Goal: Task Accomplishment & Management: Manage account settings

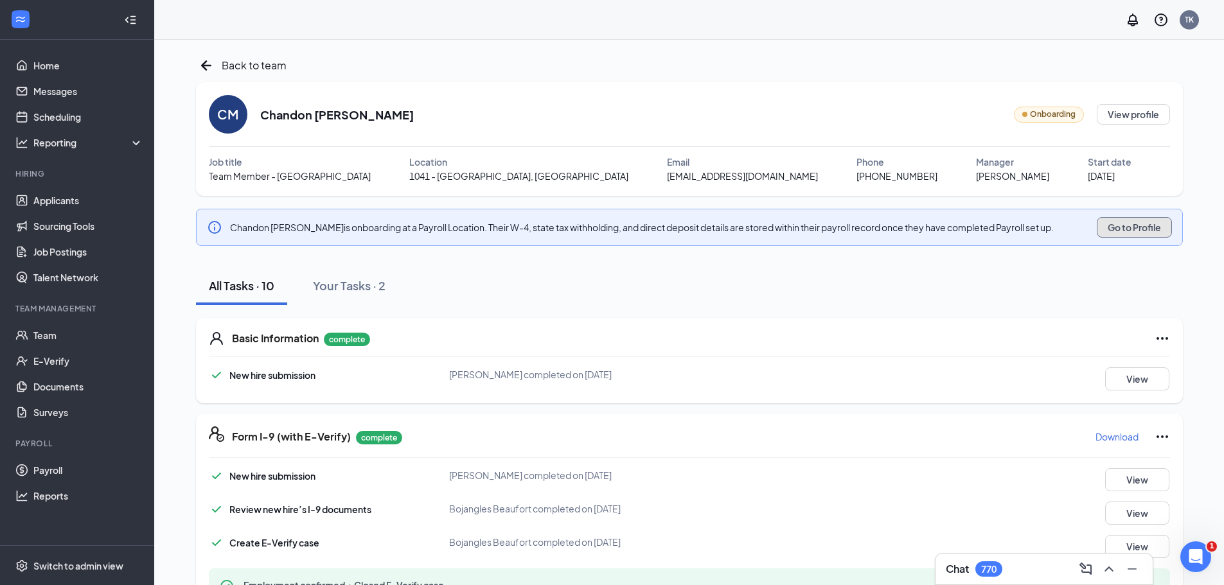
click at [1128, 229] on button "Go to Profile" at bounding box center [1134, 227] width 75 height 21
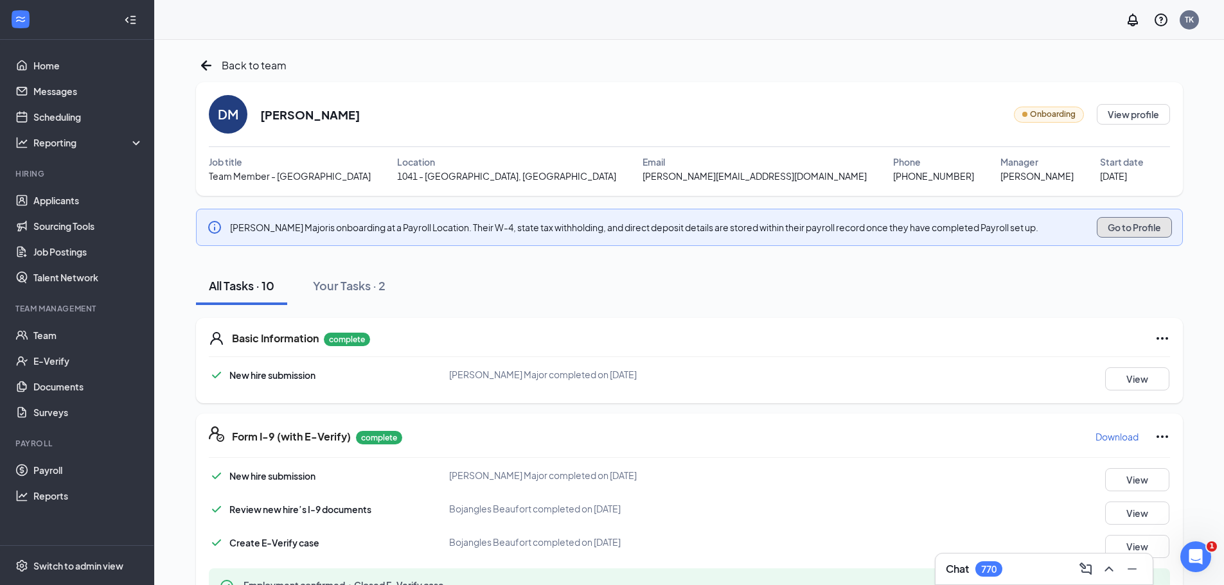
click at [1144, 225] on button "Go to Profile" at bounding box center [1134, 227] width 75 height 21
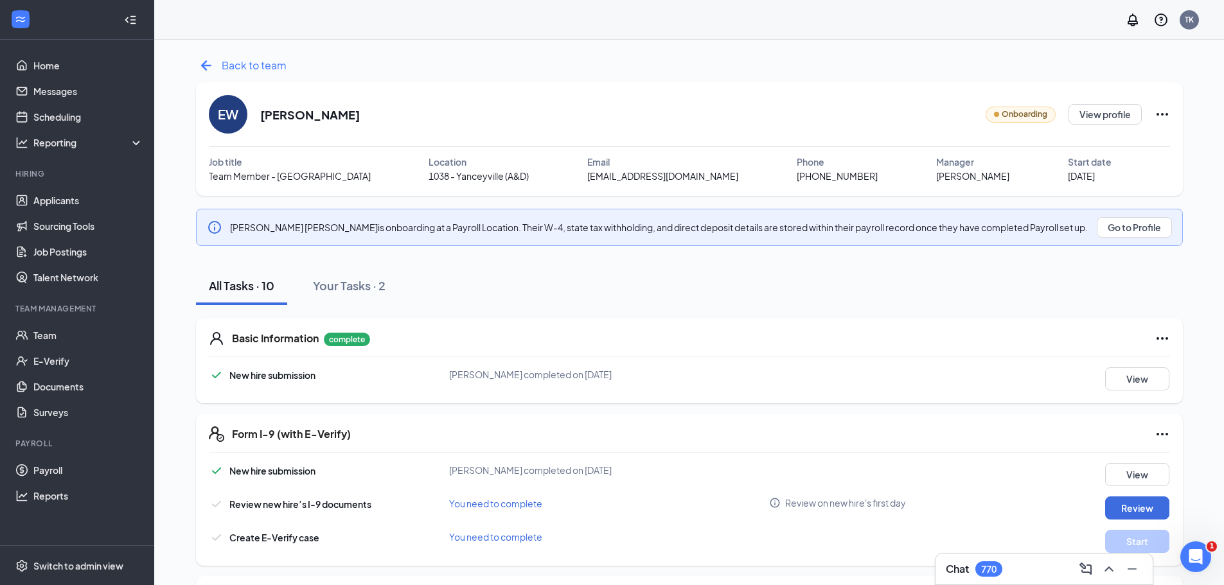
click at [210, 67] on icon "ArrowLeftNew" at bounding box center [206, 65] width 21 height 21
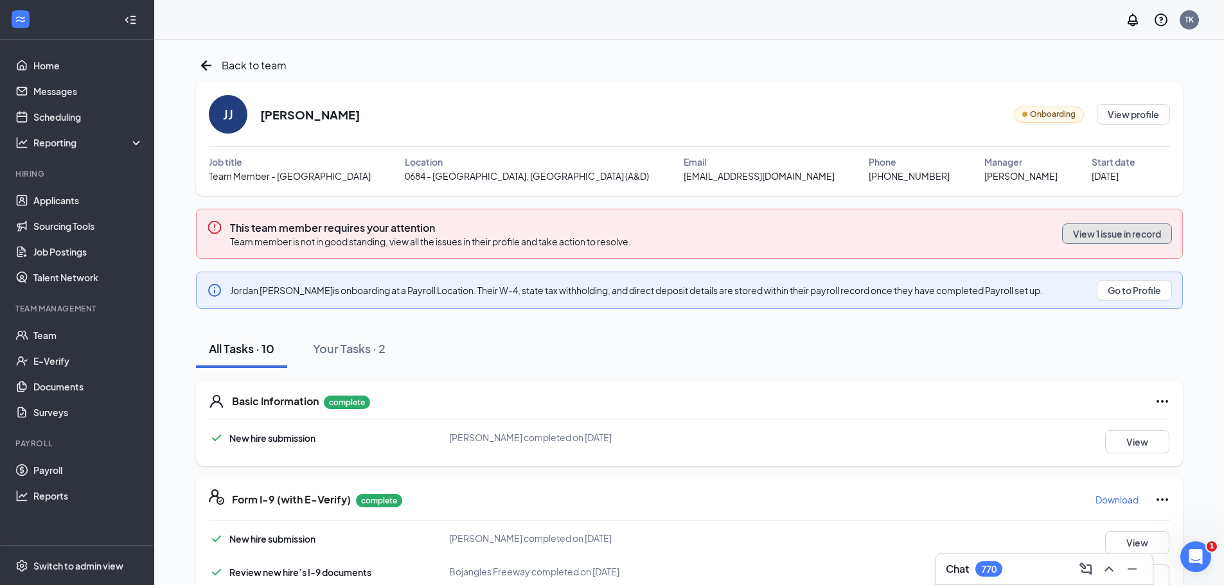
click at [1115, 227] on button "View 1 issue in record" at bounding box center [1117, 234] width 110 height 21
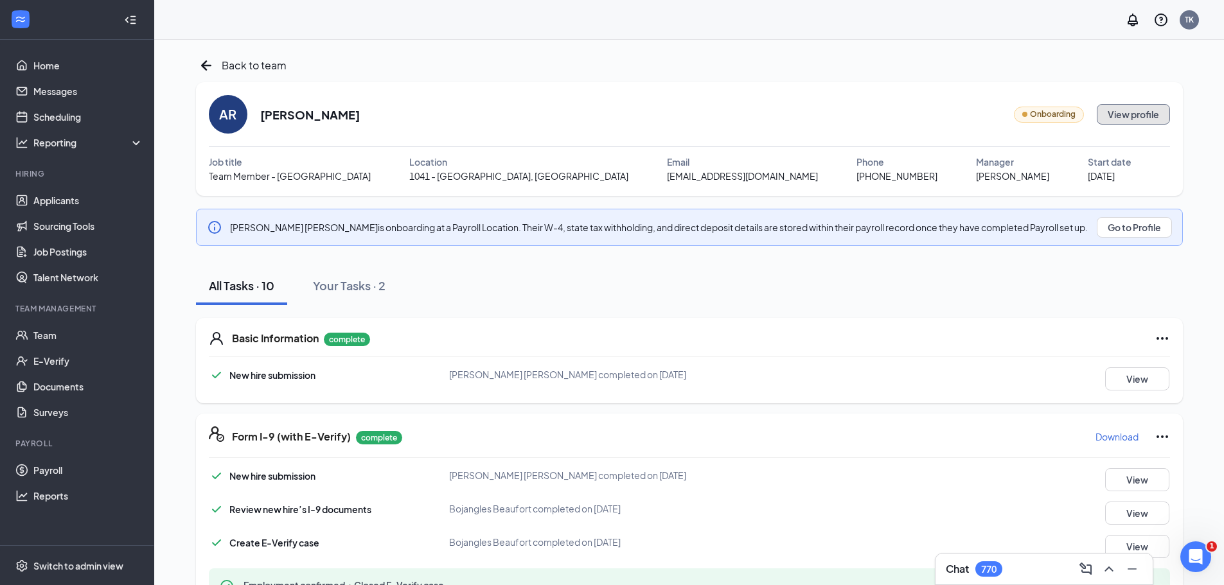
click at [1146, 114] on button "View profile" at bounding box center [1133, 114] width 73 height 21
